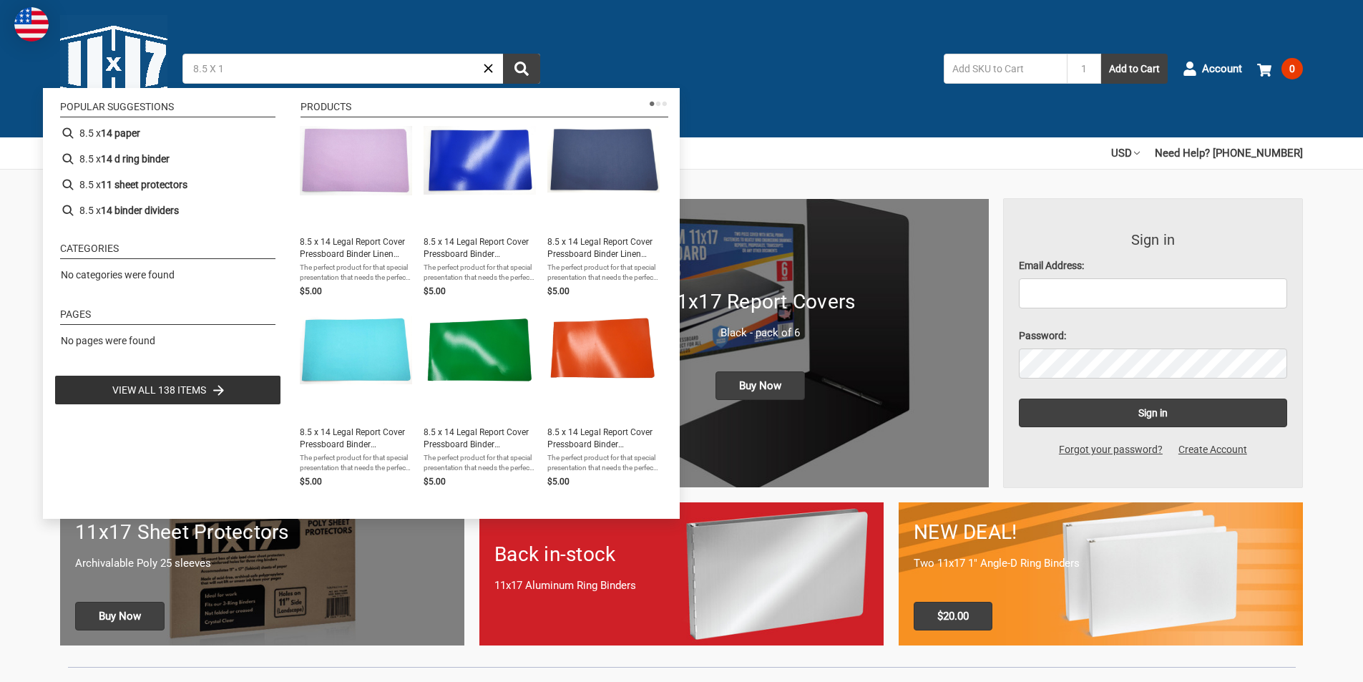
type input "8.5 X 14"
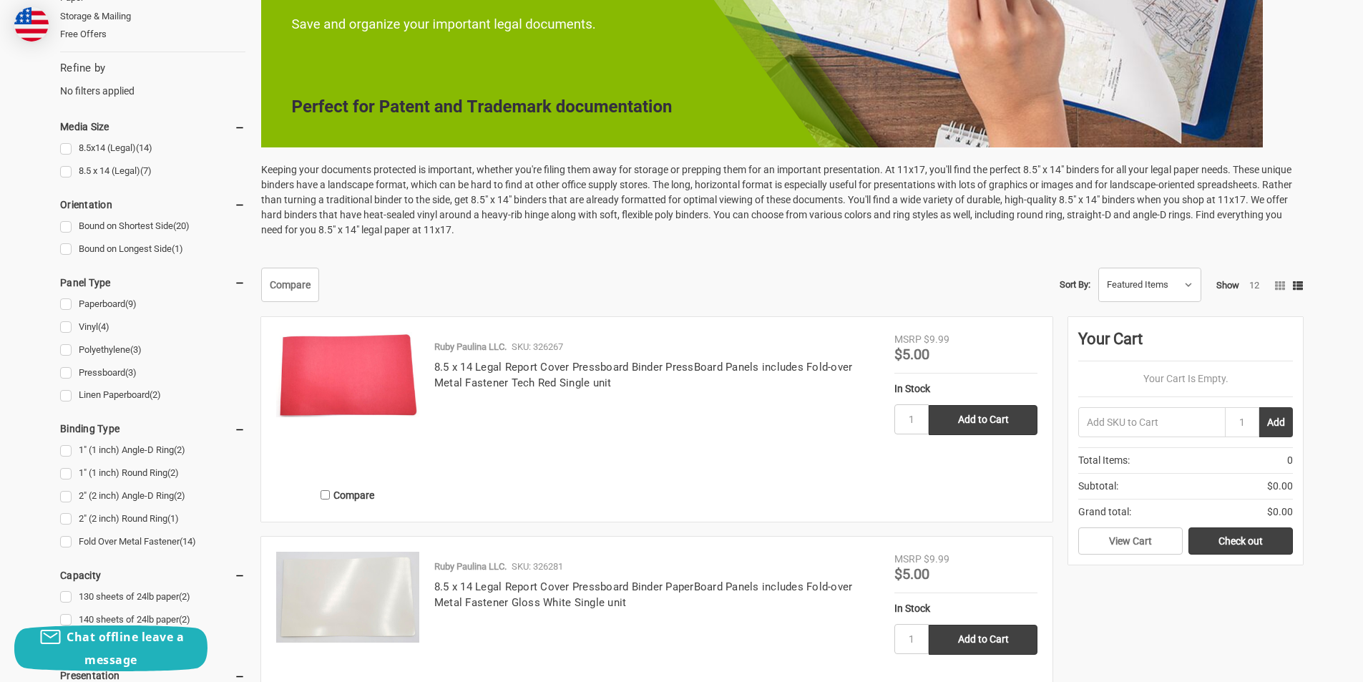
scroll to position [715, 0]
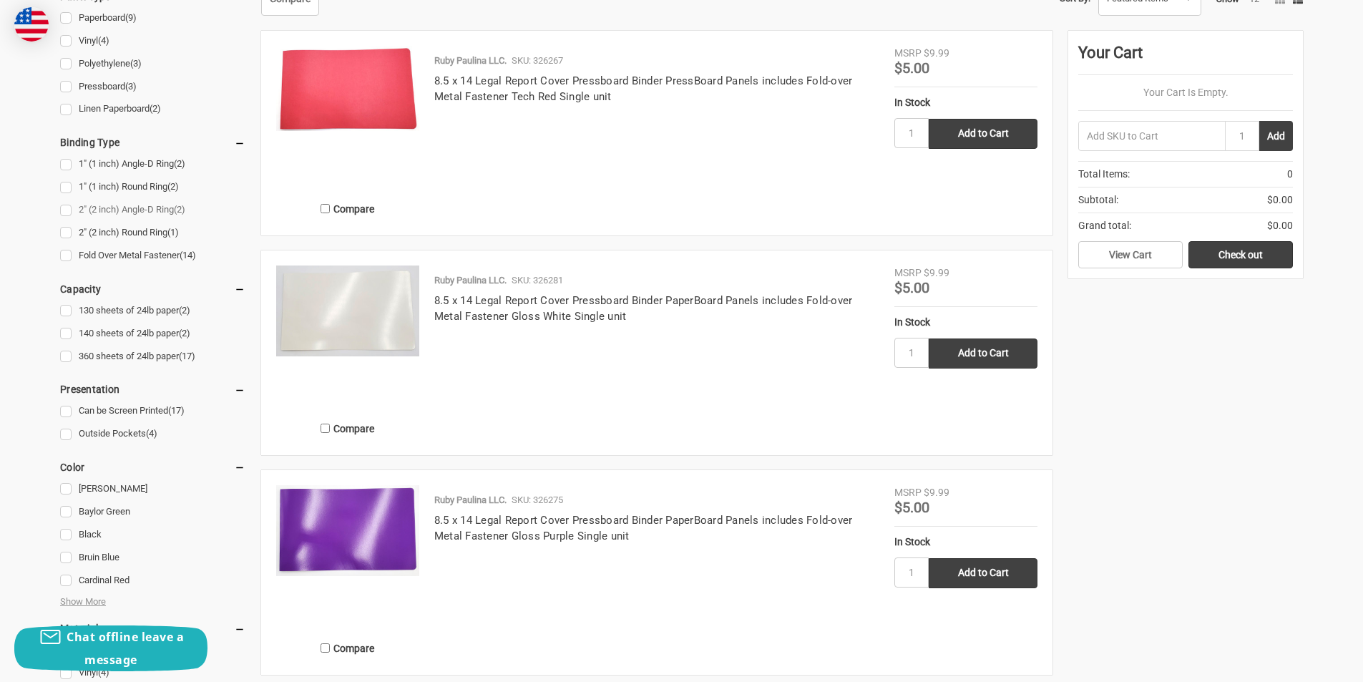
click at [67, 212] on link "2" (2 inch) Angle-D Ring (2)" at bounding box center [152, 209] width 185 height 19
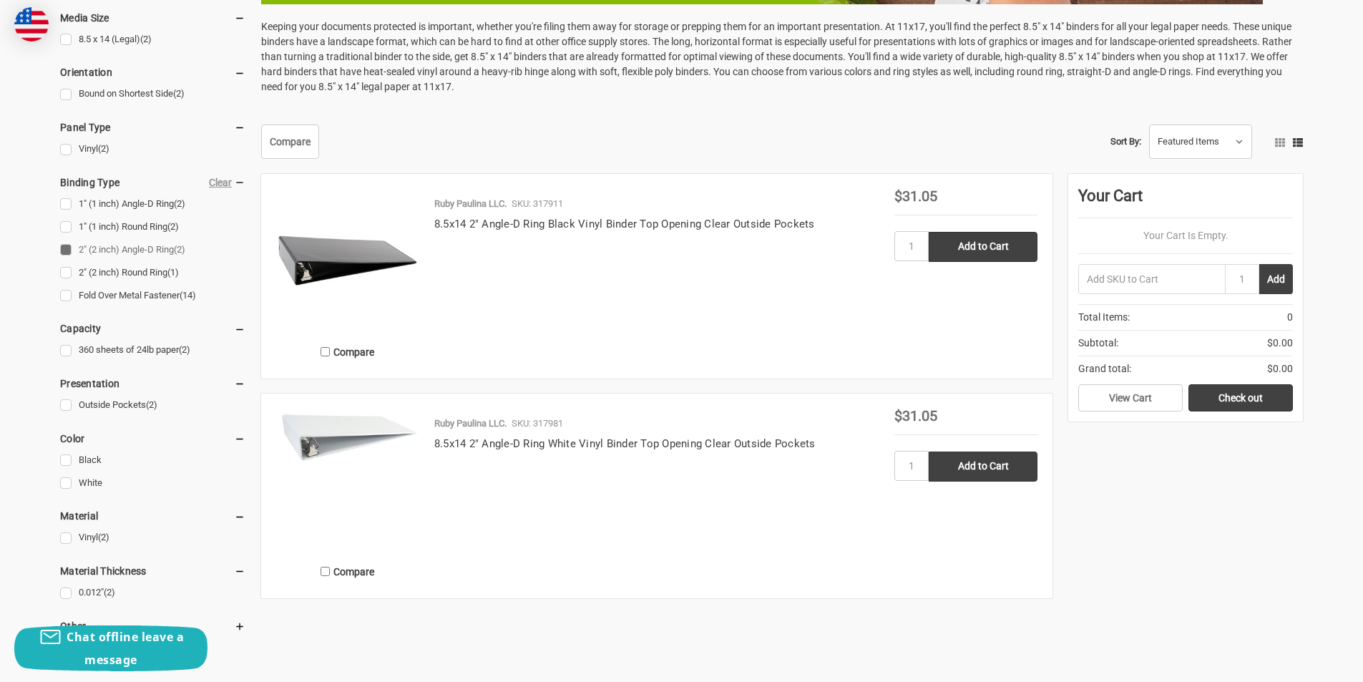
scroll to position [715, 0]
